Goal: Communication & Community: Answer question/provide support

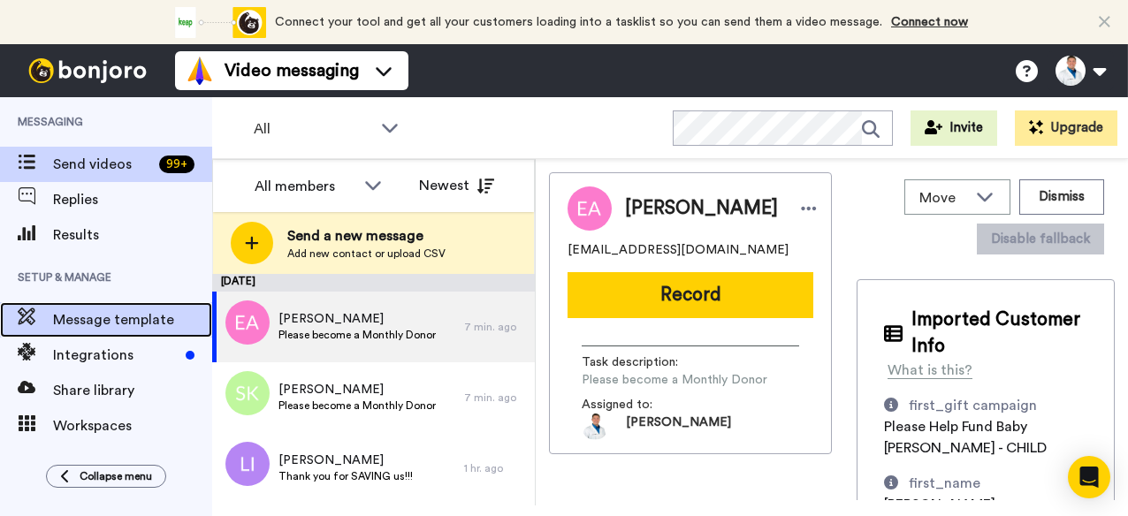
click at [87, 324] on span "Message template" at bounding box center [132, 319] width 159 height 21
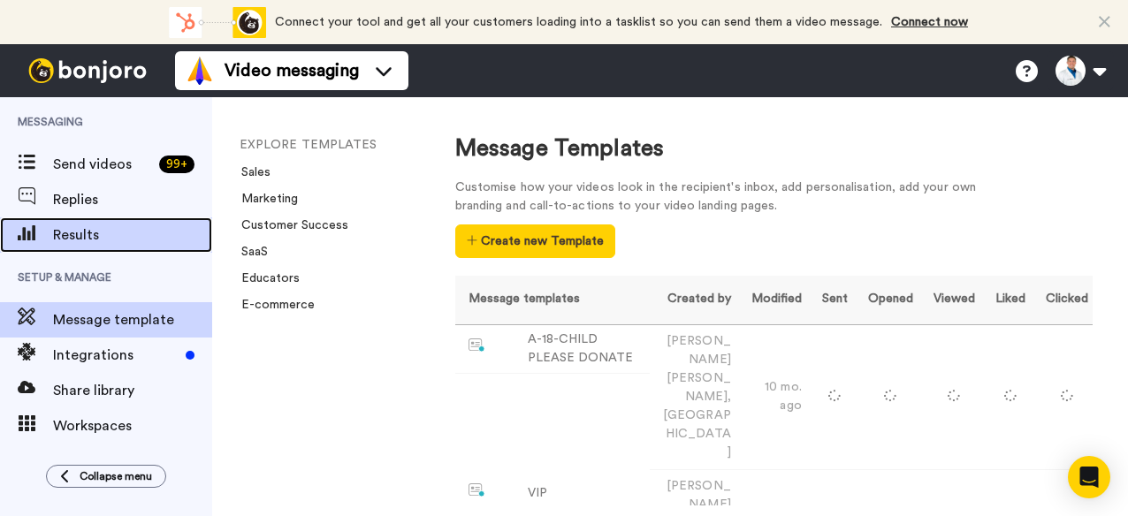
click at [79, 236] on span "Results" at bounding box center [132, 235] width 159 height 21
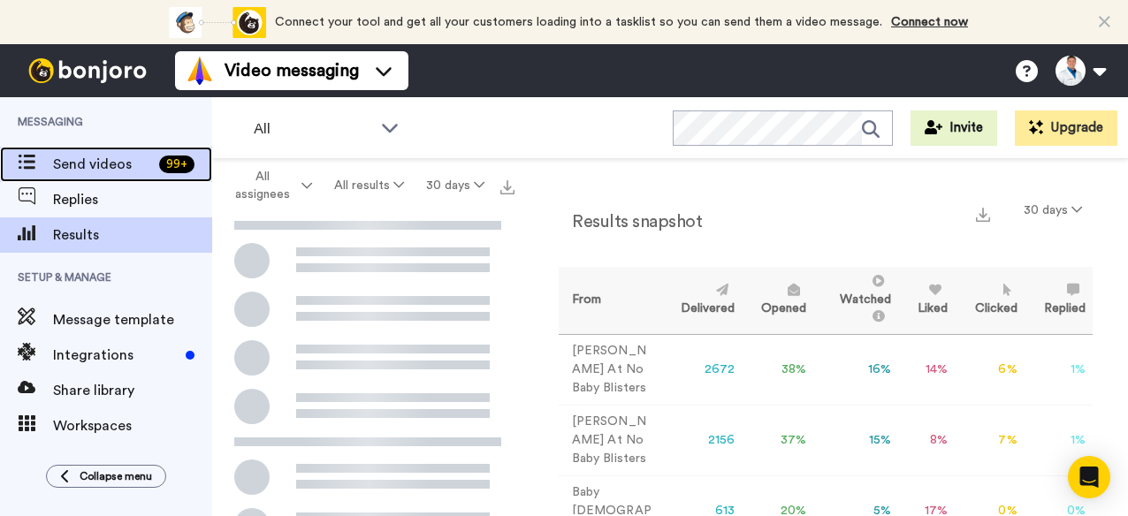
click at [105, 160] on span "Send videos" at bounding box center [102, 164] width 99 height 21
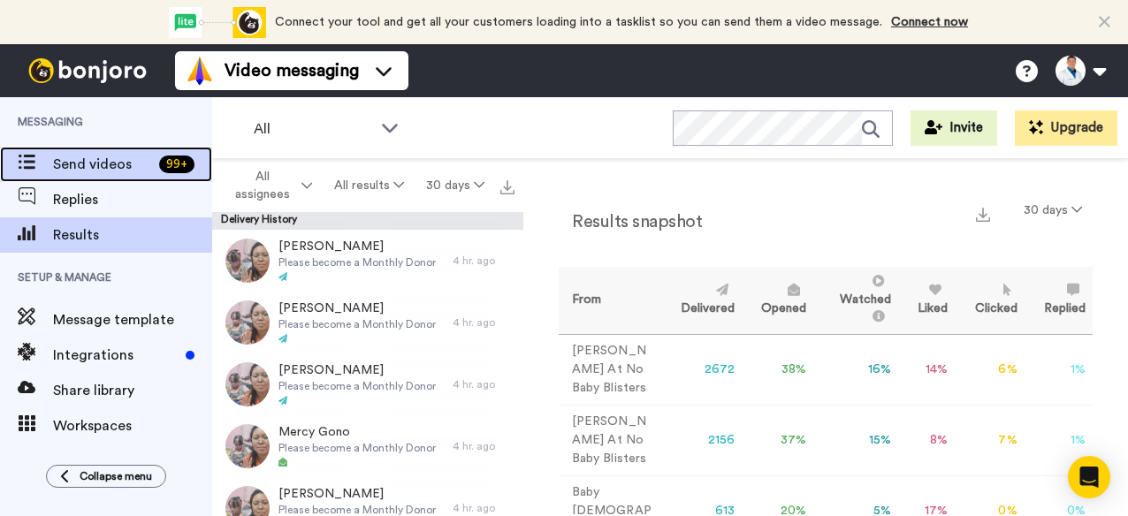
click at [103, 168] on span "Send videos" at bounding box center [102, 164] width 99 height 21
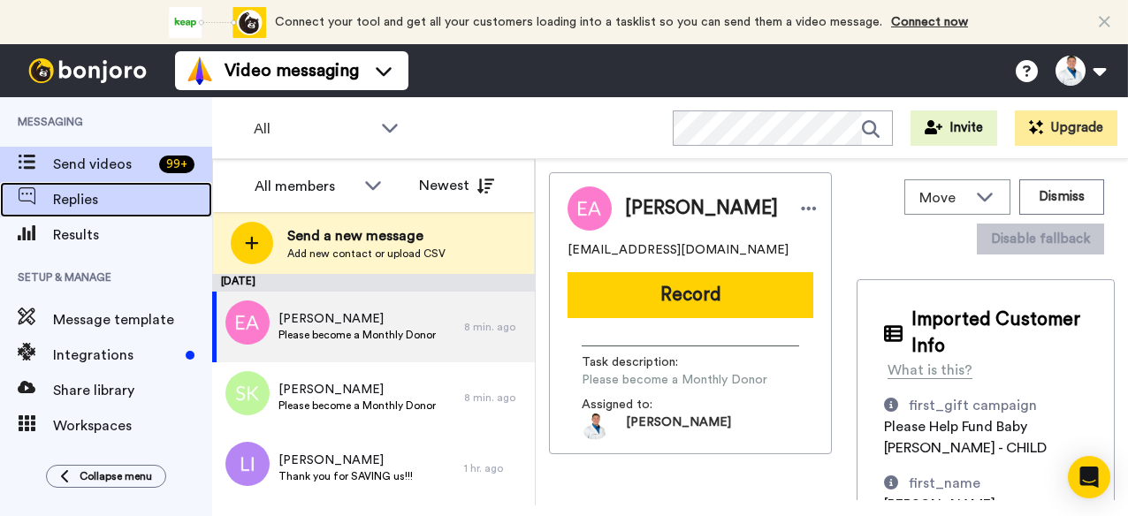
click at [87, 197] on span "Replies" at bounding box center [132, 199] width 159 height 21
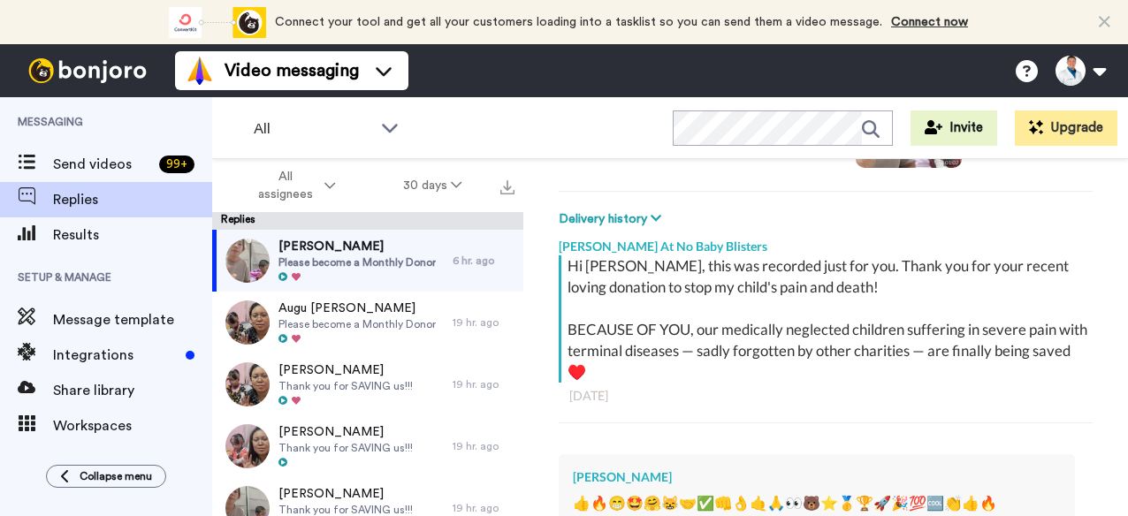
scroll to position [239, 0]
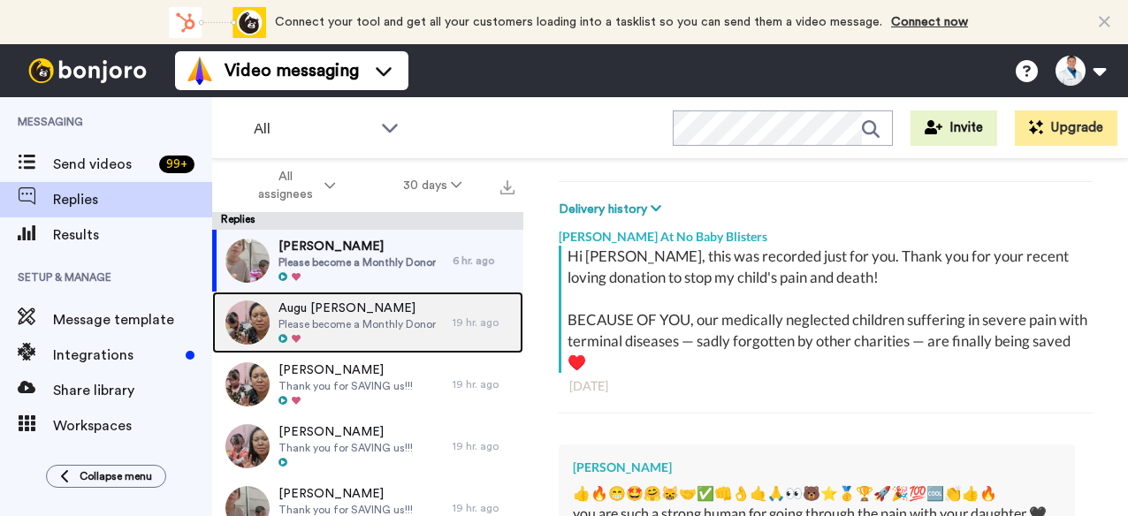
click at [419, 318] on span "Please become a Monthly Donor" at bounding box center [357, 324] width 157 height 14
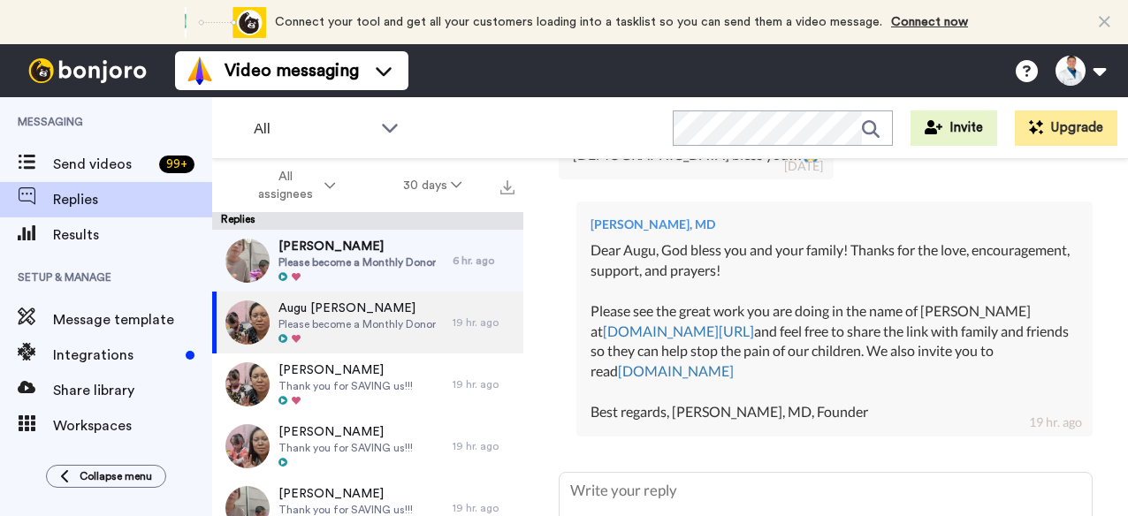
scroll to position [621, 0]
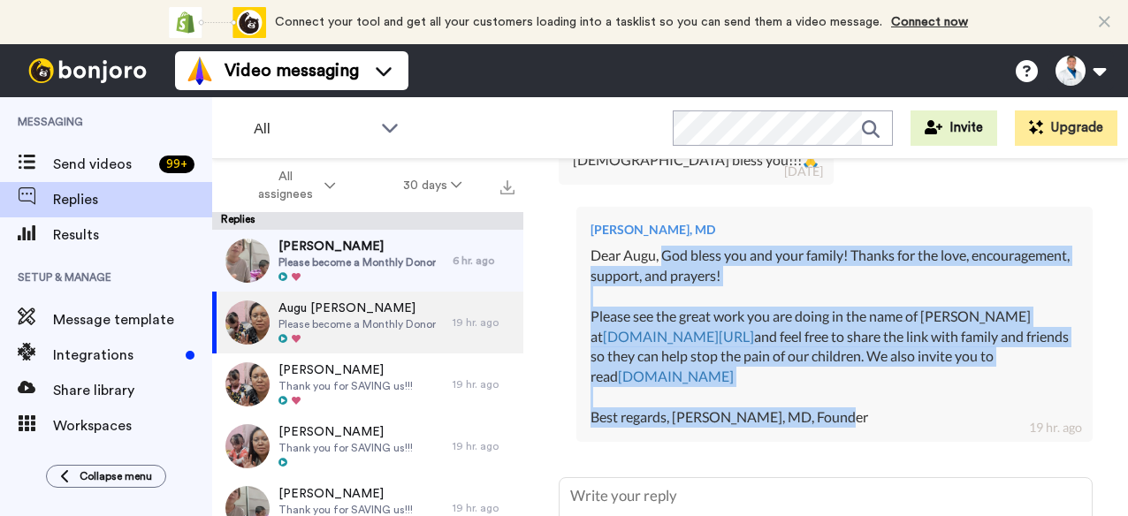
drag, startPoint x: 864, startPoint y: 362, endPoint x: 663, endPoint y: 202, distance: 256.2
click at [663, 246] on div "Dear Augu, God bless you and your family! Thanks for the love, encouragement, s…" at bounding box center [835, 337] width 488 height 182
copy div "God bless you and your family! Thanks for the love, encouragement, support, and…"
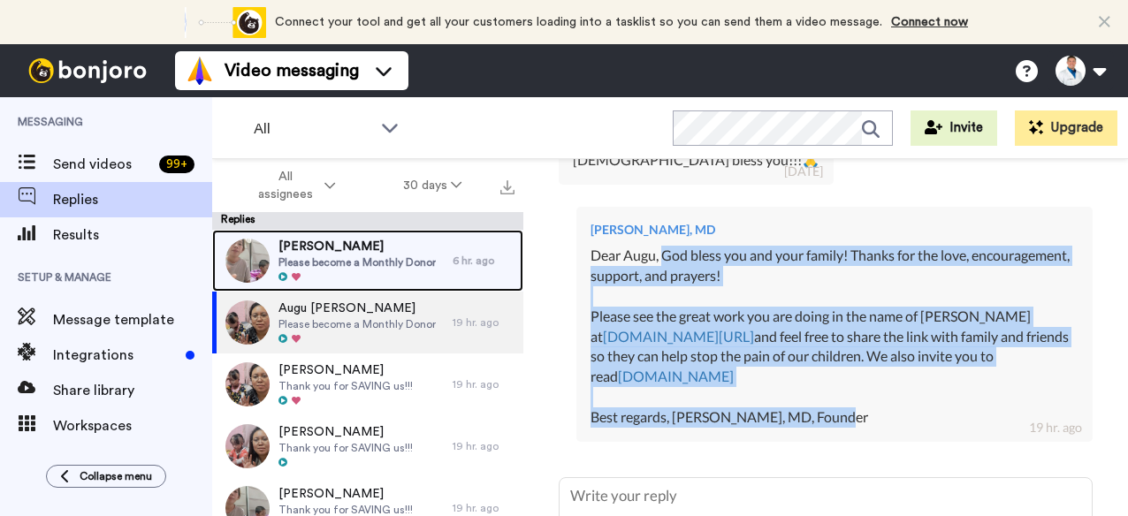
click at [400, 258] on span "Please become a Monthly Donor" at bounding box center [357, 263] width 157 height 14
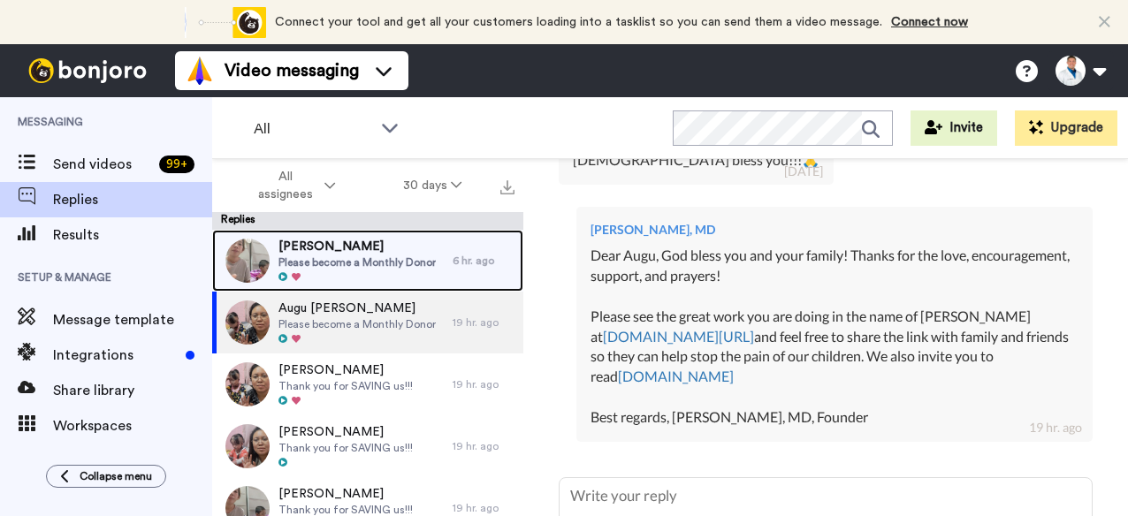
scroll to position [533, 0]
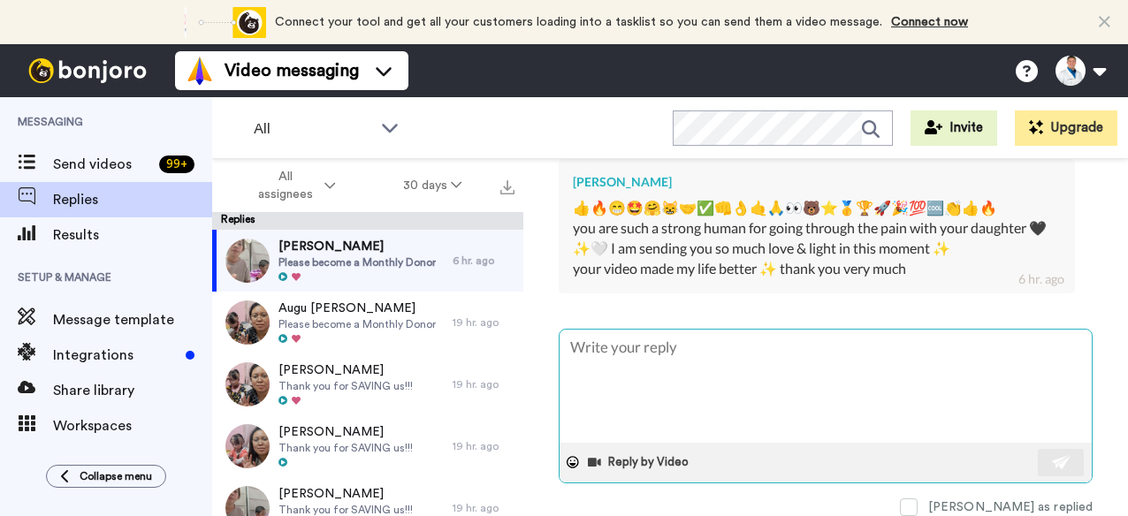
click at [642, 343] on textarea at bounding box center [826, 386] width 532 height 113
type textarea "x"
type textarea "D"
type textarea "x"
type textarea "De"
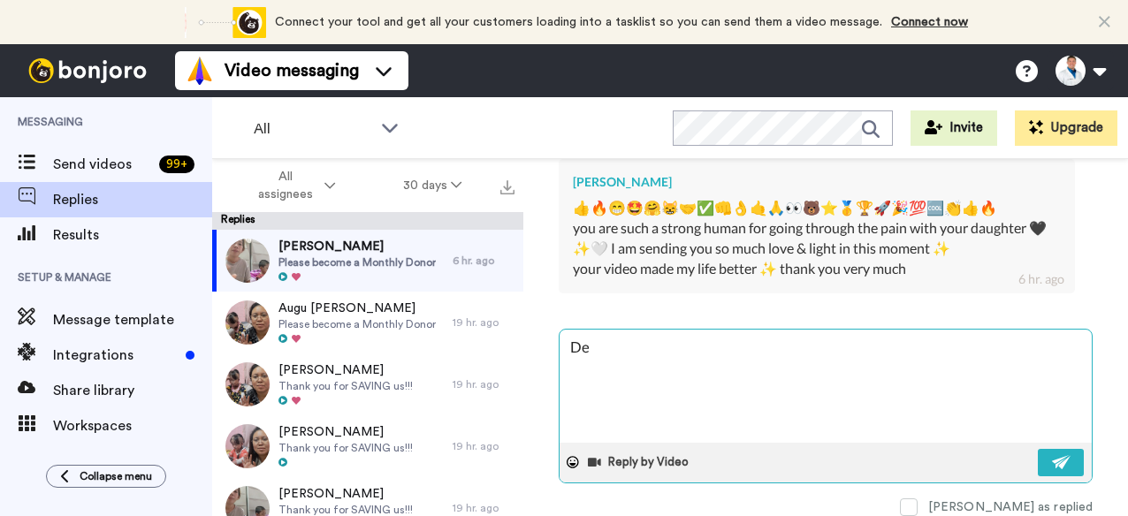
type textarea "x"
type textarea "Dea"
type textarea "x"
type textarea "Dear"
type textarea "x"
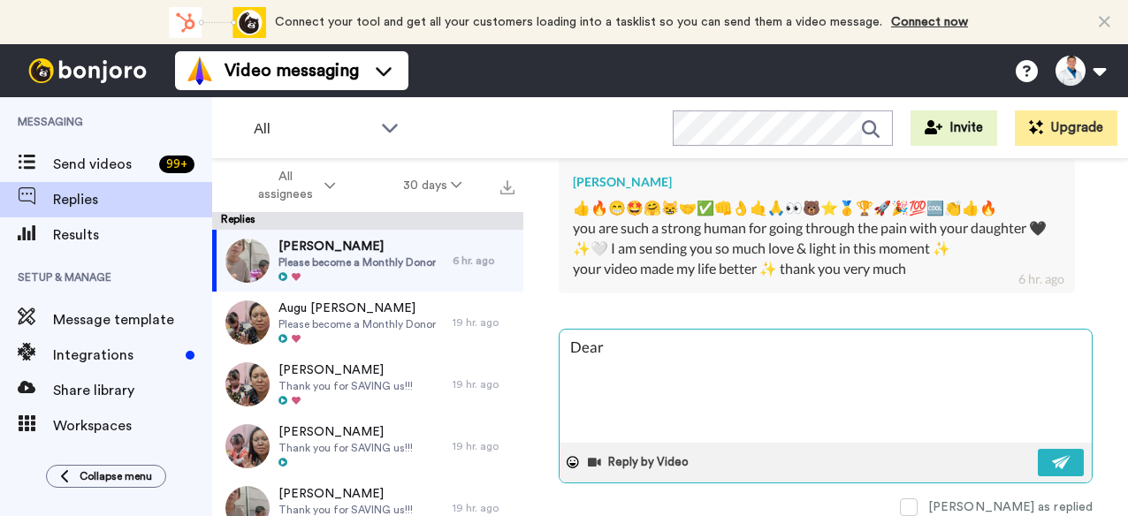
type textarea "Dear"
type textarea "x"
type textarea "Dear C"
type textarea "x"
type textarea "Dear Ch"
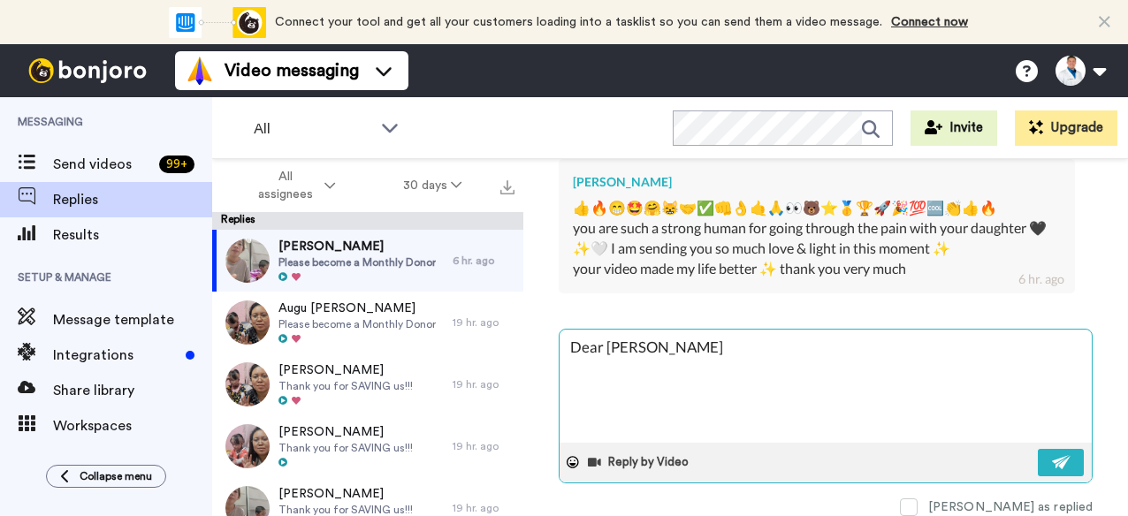
type textarea "x"
type textarea "Dear Chr"
type textarea "x"
type textarea "Dear Chri"
type textarea "x"
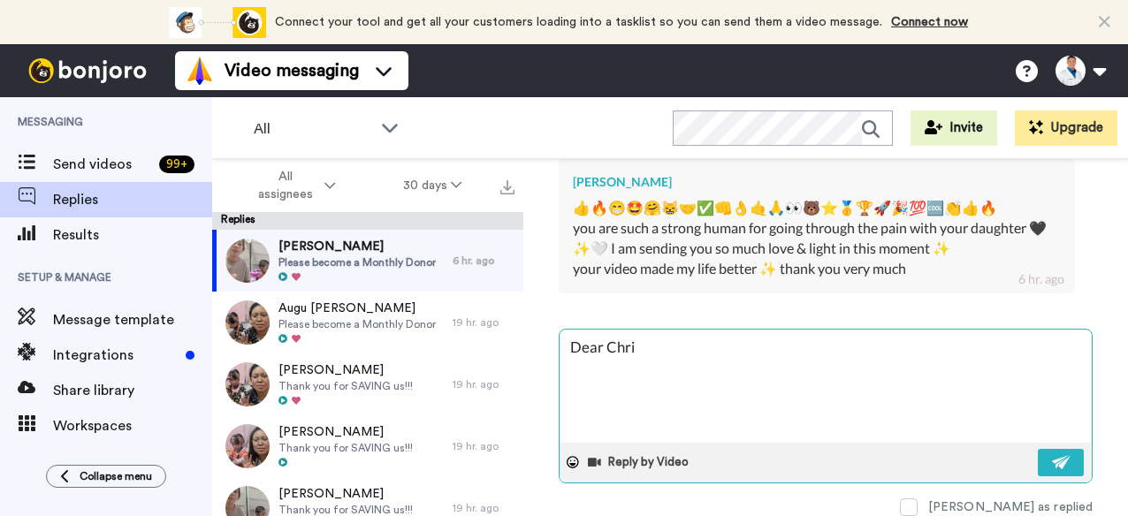
type textarea "Dear Chris"
type textarea "x"
type textarea "Dear Christ"
type textarea "x"
type textarea "Dear Christi"
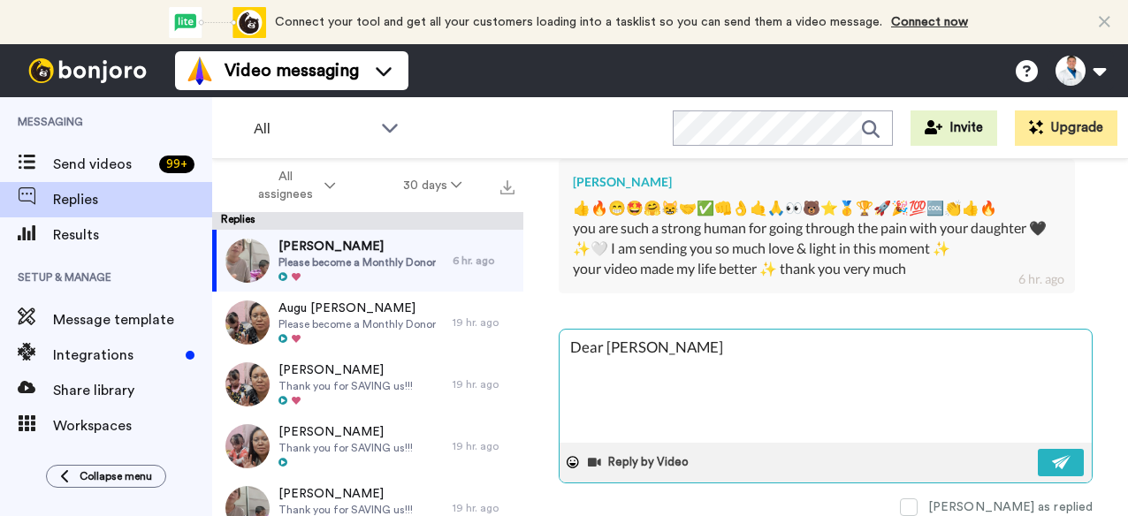
type textarea "x"
type textarea "Dear Christin"
type textarea "x"
type textarea "Dear Christina"
type textarea "x"
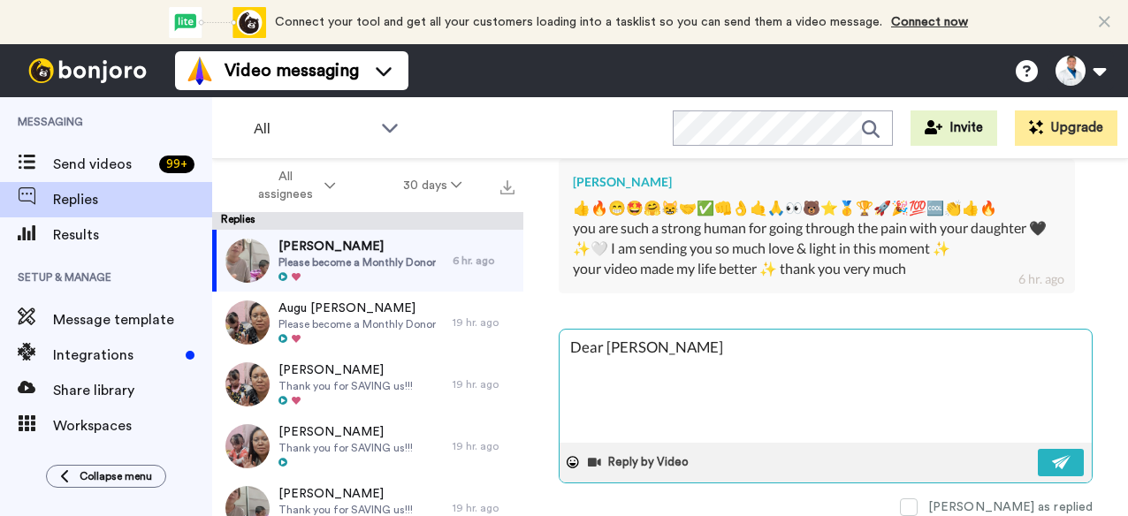
type textarea "Dear Christina,"
type textarea "x"
type textarea "Dear Christina,"
paste textarea "God bless you and your family! Thanks for the love, encouragement, support, and…"
type textarea "x"
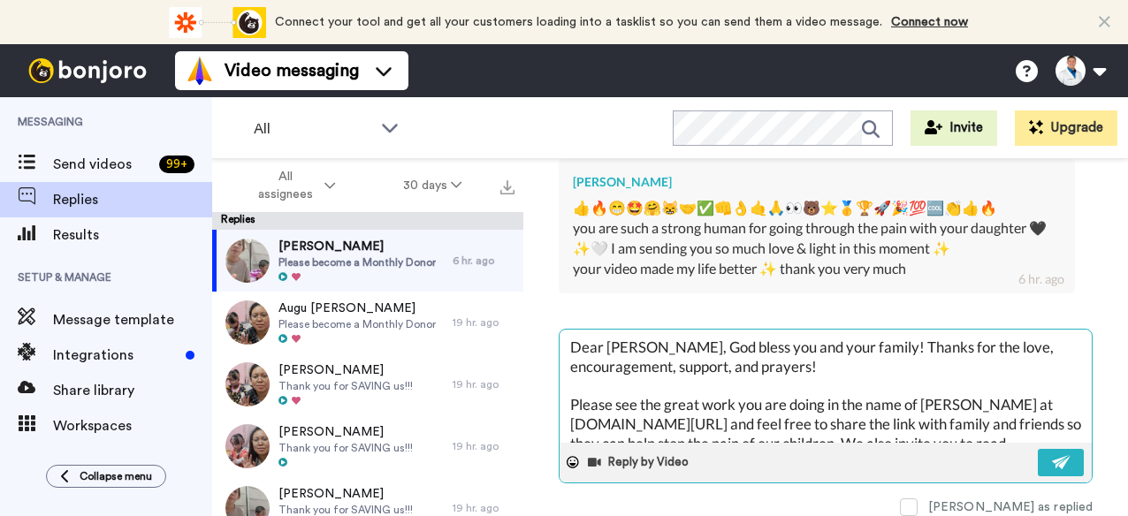
scroll to position [76, 0]
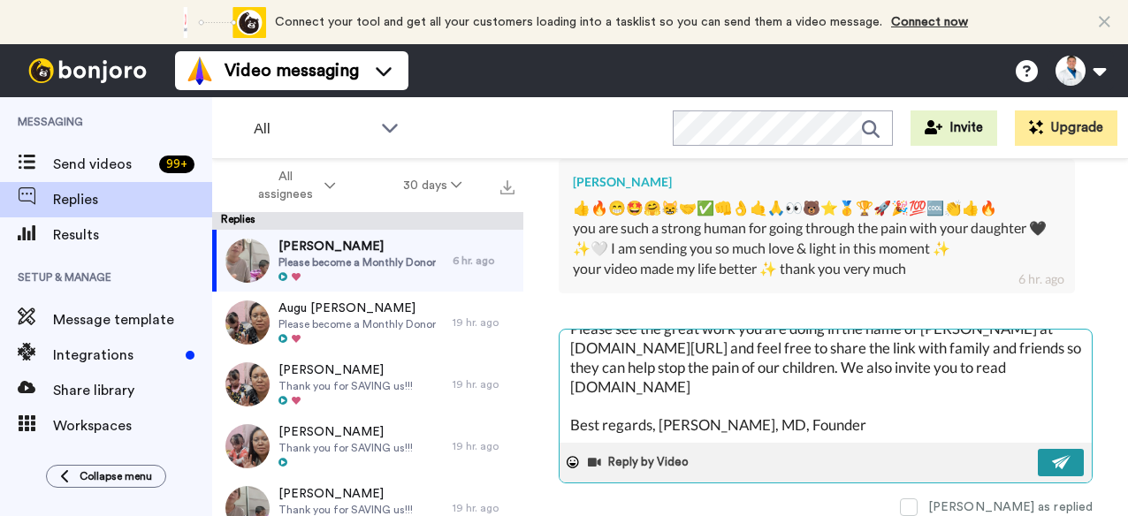
type textarea "Dear Christina, God bless you and your family! Thanks for the love, encourageme…"
click at [1052, 455] on img at bounding box center [1061, 462] width 19 height 14
type textarea "x"
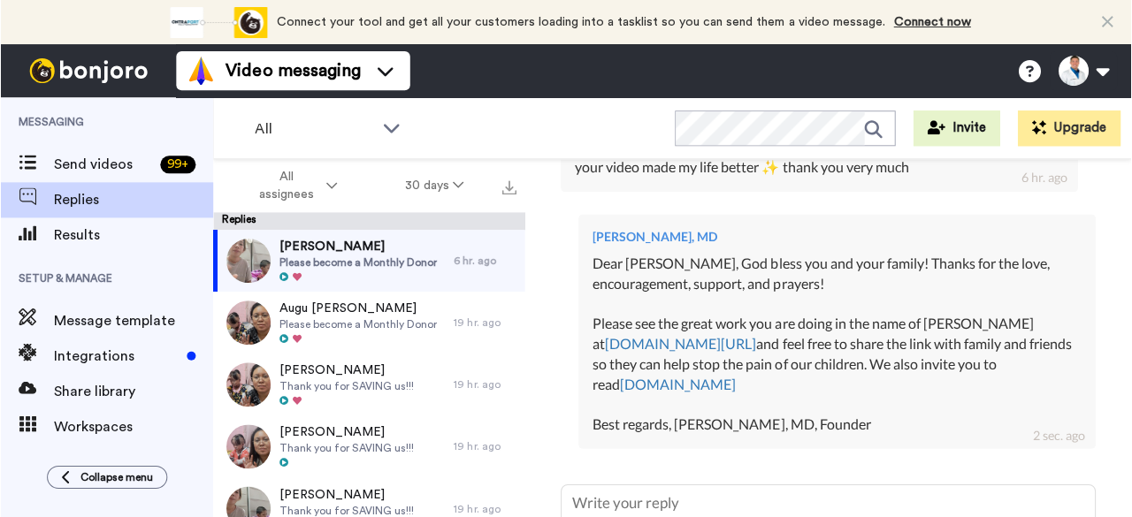
scroll to position [628, 0]
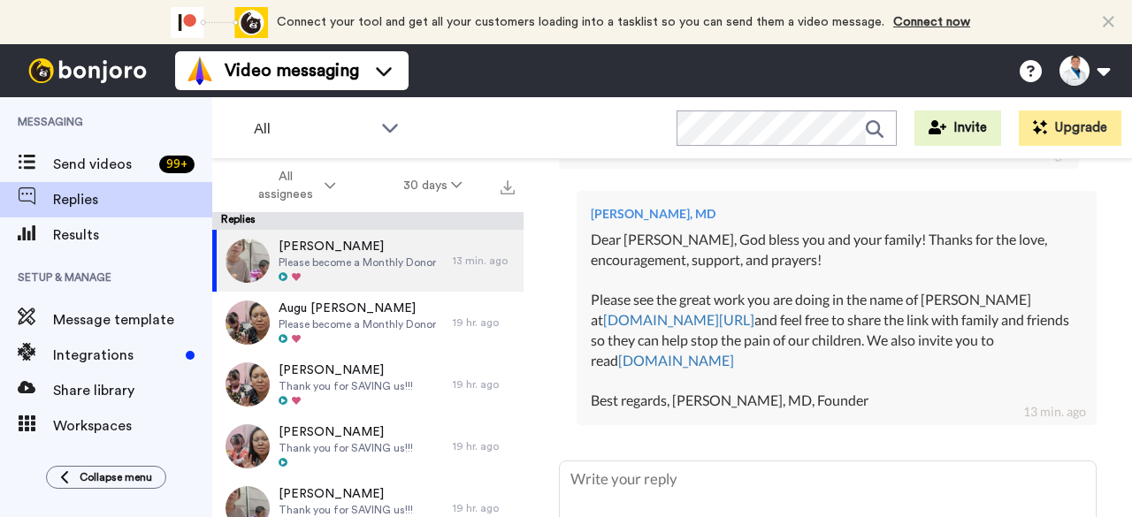
type textarea "x"
